Goal: Download file/media: Download file/media

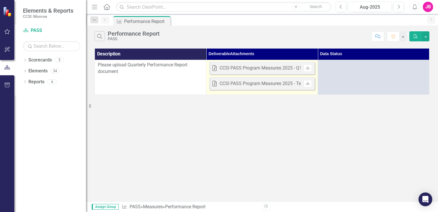
click at [262, 68] on div "CCSI PASS Program Measures 2025 - Q1.xlsx" at bounding box center [265, 68] width 91 height 7
click at [306, 67] on icon "Download" at bounding box center [308, 67] width 4 height 3
click at [283, 85] on div "CCSI PASS Program Measures 2025 - Template.xlsx" at bounding box center [272, 83] width 105 height 7
click at [307, 85] on link "Download" at bounding box center [308, 83] width 8 height 7
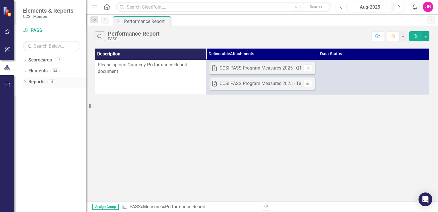
click at [34, 83] on link "Reports" at bounding box center [36, 82] width 16 height 7
click at [26, 82] on icon "Dropdown" at bounding box center [25, 82] width 4 height 3
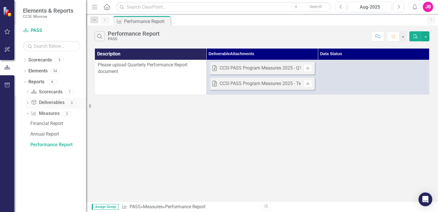
click at [27, 104] on icon at bounding box center [27, 102] width 1 height 3
click at [28, 94] on icon "Dropdown" at bounding box center [28, 92] width 4 height 3
click at [28, 124] on icon "Dropdown" at bounding box center [28, 123] width 4 height 3
click at [50, 135] on div "Annual Report" at bounding box center [58, 133] width 56 height 5
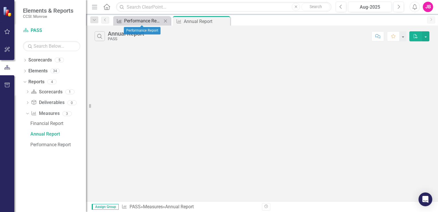
click at [159, 20] on div "Performance Report" at bounding box center [143, 20] width 38 height 7
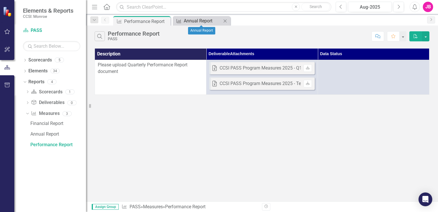
click at [203, 19] on div "Annual Report" at bounding box center [203, 20] width 38 height 7
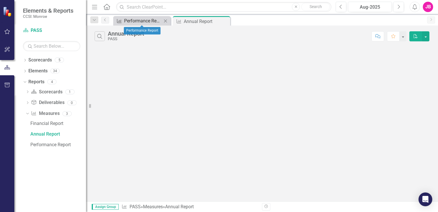
click at [138, 23] on div "Performance Report" at bounding box center [143, 20] width 38 height 7
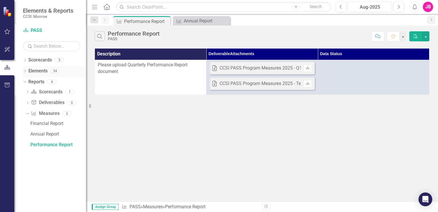
click at [26, 72] on icon "Dropdown" at bounding box center [25, 71] width 4 height 3
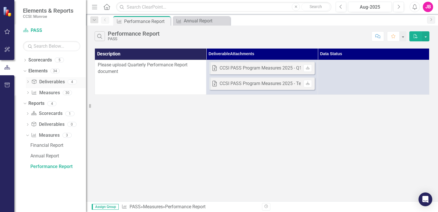
click at [29, 81] on icon "Dropdown" at bounding box center [28, 82] width 4 height 3
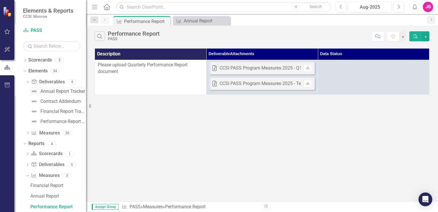
click at [58, 89] on div "Annual Report Tracker" at bounding box center [62, 91] width 45 height 5
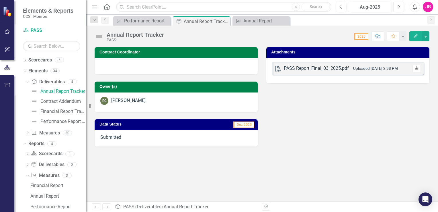
click at [415, 68] on icon at bounding box center [416, 67] width 3 height 3
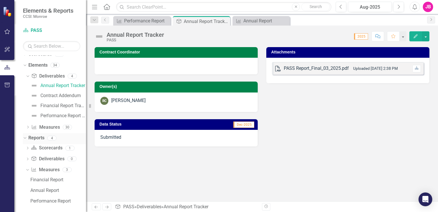
scroll to position [9, 0]
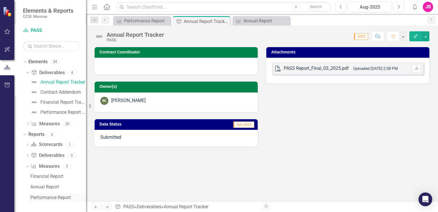
click at [46, 196] on div "Performance Report" at bounding box center [58, 197] width 56 height 5
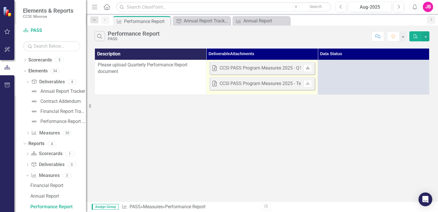
click at [307, 69] on icon "Download" at bounding box center [308, 67] width 4 height 3
